Goal: Transaction & Acquisition: Purchase product/service

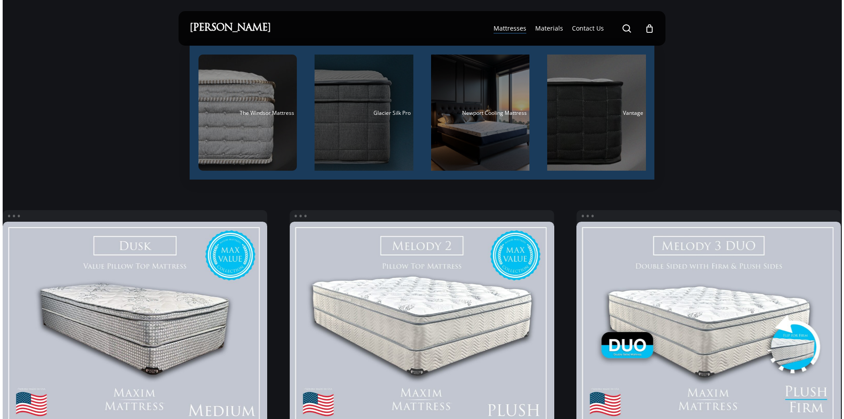
click at [377, 105] on div "Main Menu" at bounding box center [364, 113] width 99 height 116
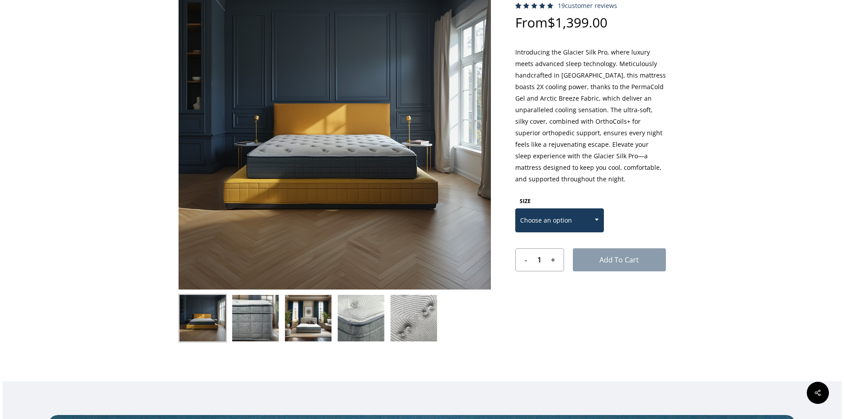
scroll to position [89, 0]
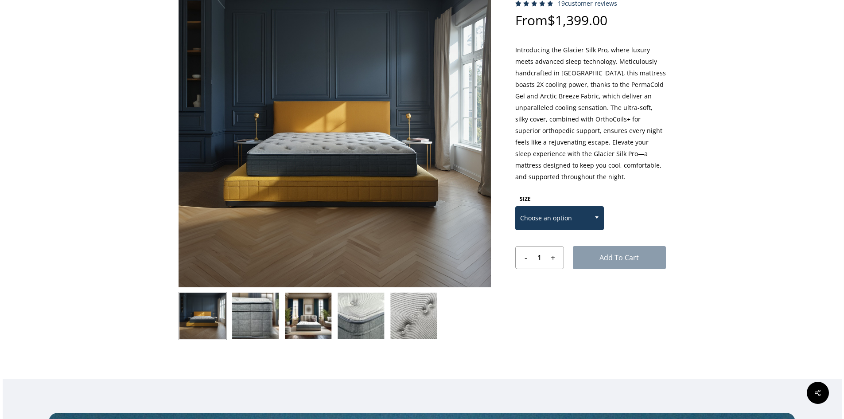
click at [593, 220] on span at bounding box center [596, 217] width 13 height 22
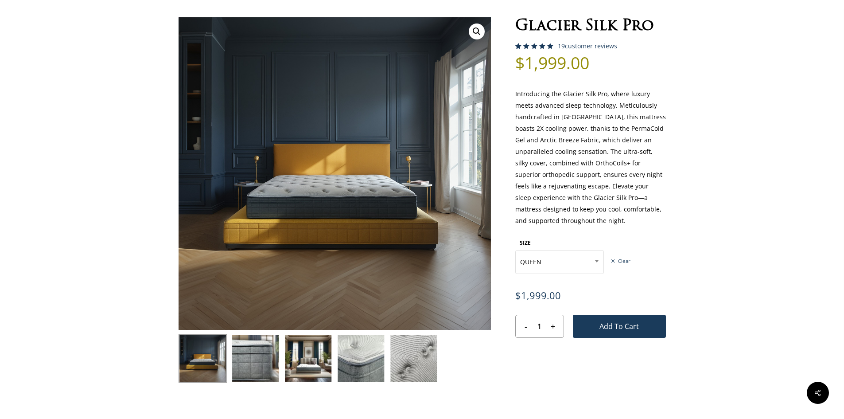
scroll to position [44, 0]
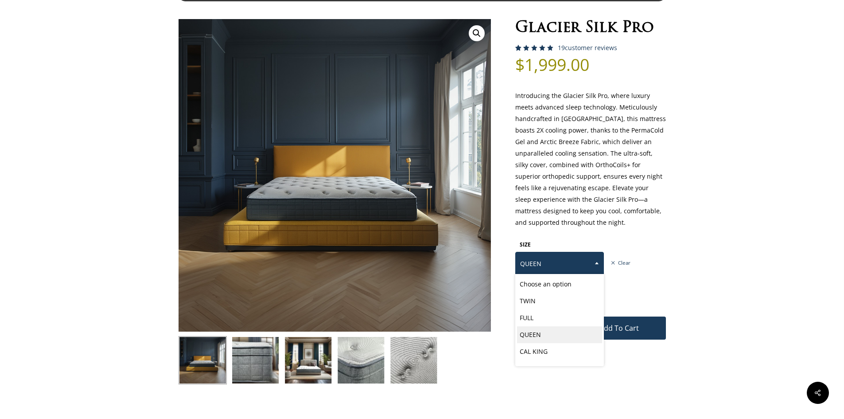
click at [585, 260] on span "QUEEN" at bounding box center [560, 263] width 88 height 19
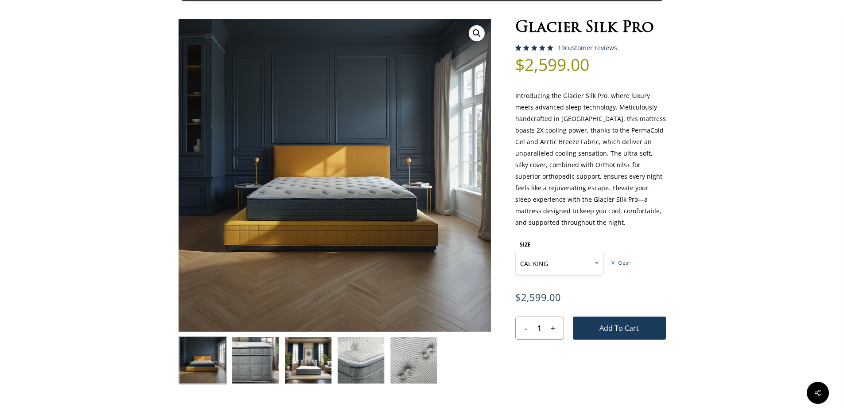
click at [591, 276] on form "SIZE Choose an option TWIN FULL QUEEN CAL KING EASTERN [PERSON_NAME] [PERSON_NA…" at bounding box center [590, 289] width 151 height 102
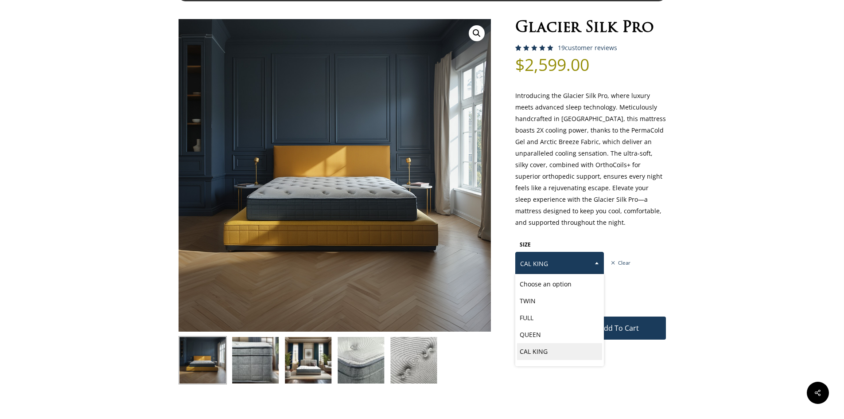
click at [592, 269] on span at bounding box center [596, 263] width 13 height 22
select select "QUEEN"
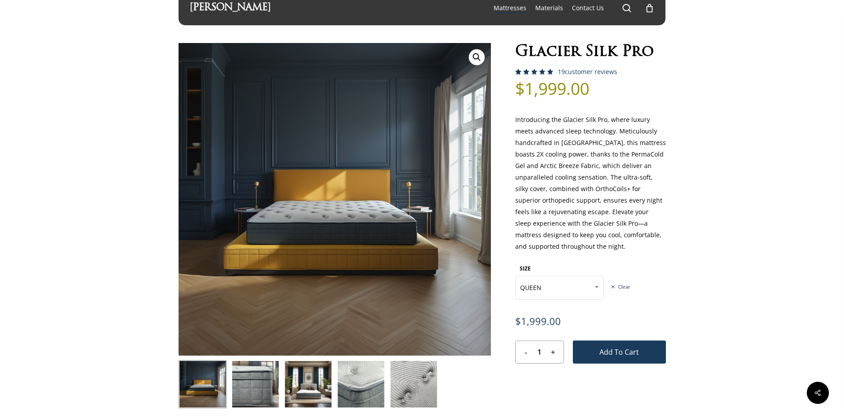
scroll to position [0, 0]
